Goal: Task Accomplishment & Management: Manage account settings

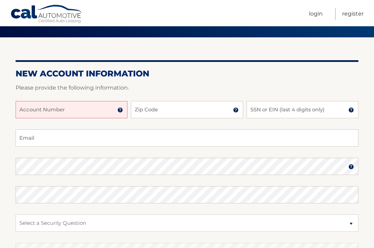
scroll to position [48, 0]
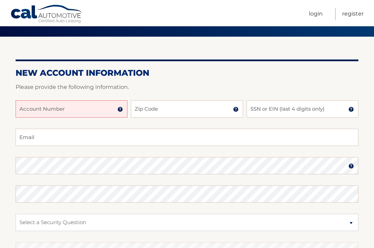
click at [70, 115] on input "Account Number" at bounding box center [72, 108] width 112 height 17
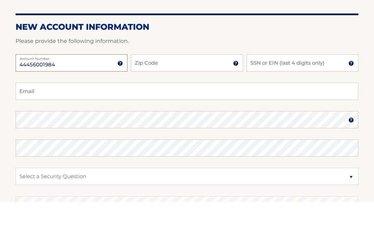
type input "44456001984"
click at [164, 101] on input "Zip Code" at bounding box center [187, 109] width 112 height 17
type input "1"
type input "10704"
click at [273, 101] on input "SSN or EIN (last 4 digits only)" at bounding box center [303, 109] width 112 height 17
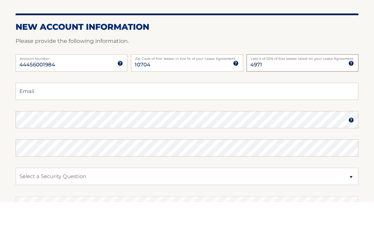
type input "4971"
click at [41, 129] on input "Email" at bounding box center [187, 137] width 343 height 17
type input "montauk60@aol.com"
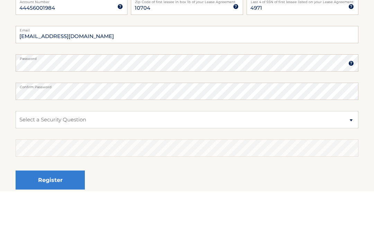
scroll to position [140, 0]
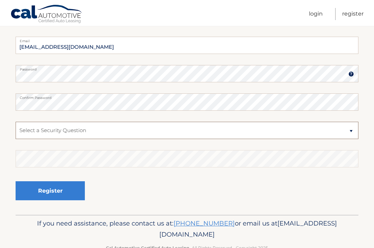
click at [350, 128] on select "Select a Security Question What was the name of your elementary school? What is…" at bounding box center [187, 130] width 343 height 17
select select "4"
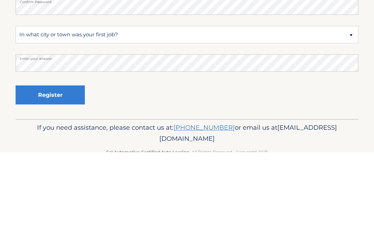
click at [64, 182] on button "Register" at bounding box center [50, 191] width 69 height 19
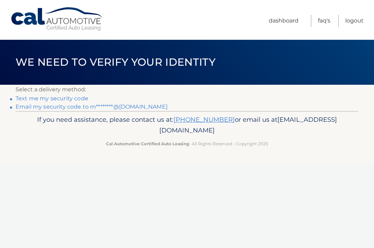
click at [59, 97] on link "Text me my security code" at bounding box center [52, 98] width 73 height 7
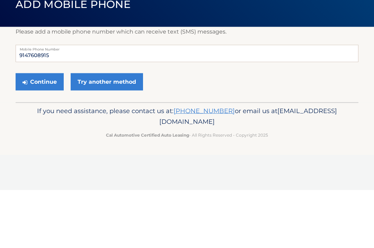
click at [37, 131] on button "Continue" at bounding box center [40, 139] width 48 height 17
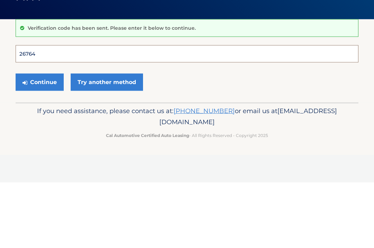
type input "267647"
click at [39, 139] on button "Continue" at bounding box center [40, 147] width 48 height 17
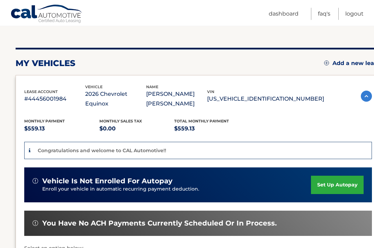
scroll to position [68, 0]
click at [335, 176] on link "set up autopay" at bounding box center [337, 185] width 53 height 18
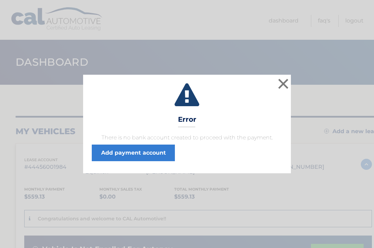
click at [153, 151] on link "Add payment account" at bounding box center [133, 153] width 83 height 17
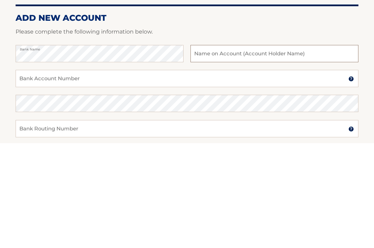
click at [225, 150] on input "text" at bounding box center [275, 158] width 168 height 17
type input "[PERSON_NAME] [PERSON_NAME]"
click at [86, 175] on input "Bank Account Number" at bounding box center [187, 183] width 343 height 17
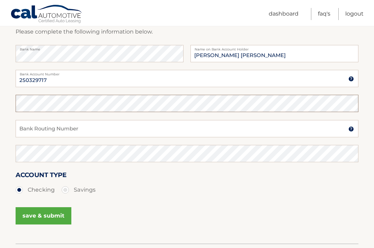
scroll to position [105, 0]
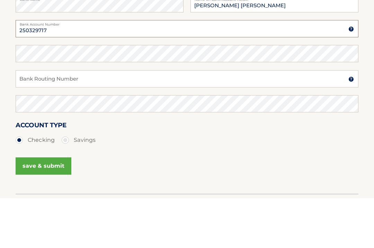
click at [86, 70] on input "250329717" at bounding box center [187, 78] width 343 height 17
type input "2"
type input "250329717"
click at [58, 121] on input "Bank Routing Number" at bounding box center [187, 129] width 343 height 17
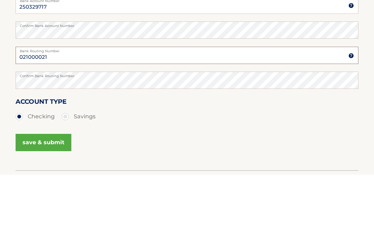
click at [64, 121] on input "021000021" at bounding box center [187, 129] width 343 height 17
type input "021000021"
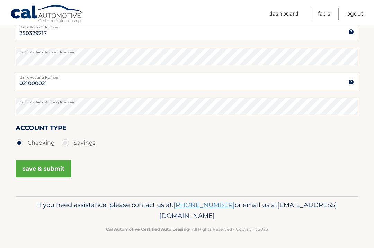
click at [47, 170] on button "save & submit" at bounding box center [44, 168] width 56 height 17
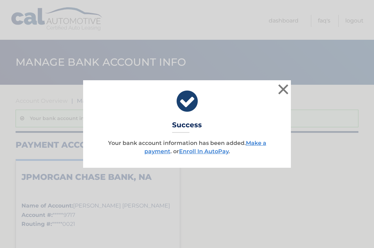
click at [287, 89] on button "×" at bounding box center [283, 89] width 14 height 14
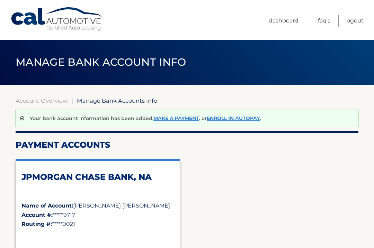
click at [238, 121] on link "Enroll In AutoPay" at bounding box center [233, 118] width 53 height 6
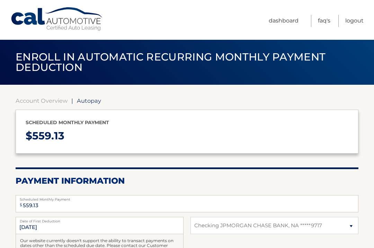
select select "OTc2NzVlMjUtMWQyOS00YmUyLWJiODItMzI1ZDM3YTY0OTcx"
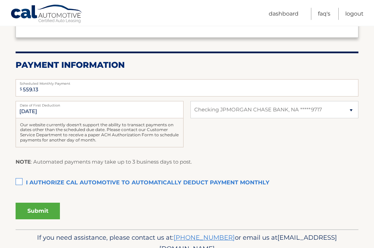
scroll to position [116, 0]
click at [20, 183] on label "I authorize cal automotive to automatically deduct payment monthly This checkbo…" at bounding box center [187, 183] width 343 height 14
click at [0, 0] on input "I authorize cal automotive to automatically deduct payment monthly This checkbo…" at bounding box center [0, 0] width 0 height 0
click at [51, 207] on button "Submit" at bounding box center [38, 211] width 44 height 17
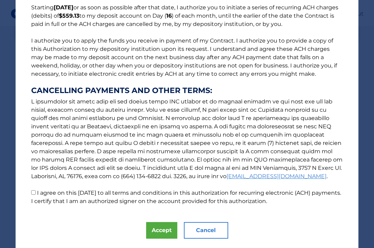
scroll to position [60, 0]
click at [36, 194] on input "I agree on this 09/06/2025 to all terms and conditions in this authorization fo…" at bounding box center [33, 193] width 5 height 5
checkbox input "true"
click at [167, 223] on button "Accept" at bounding box center [161, 231] width 31 height 17
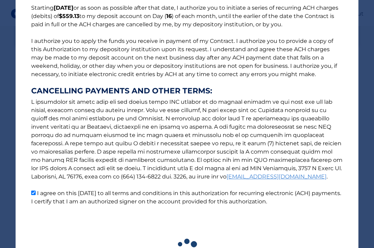
click at [165, 239] on icon at bounding box center [187, 251] width 326 height 25
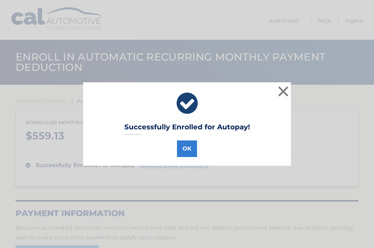
click at [193, 152] on button "OK" at bounding box center [187, 149] width 20 height 17
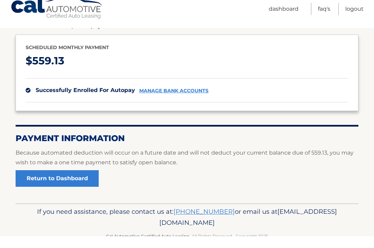
scroll to position [63, 0]
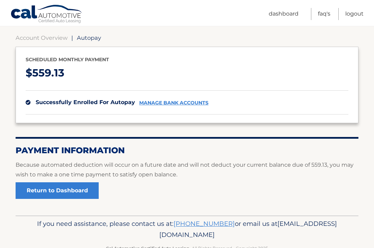
click at [80, 189] on link "Return to Dashboard" at bounding box center [57, 191] width 83 height 17
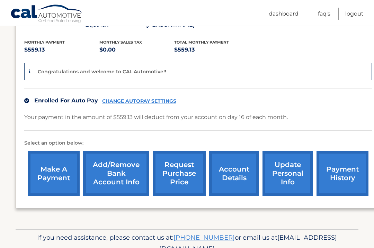
scroll to position [151, 0]
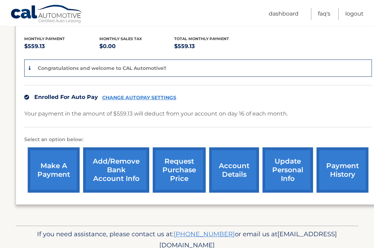
click at [237, 166] on link "account details" at bounding box center [234, 170] width 50 height 45
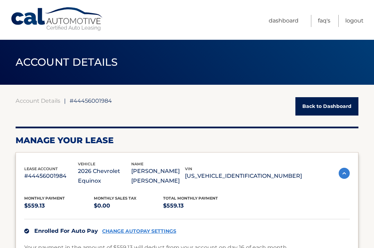
click at [353, 21] on link "Logout" at bounding box center [354, 21] width 18 height 12
